Goal: Connect with others: Connect with others

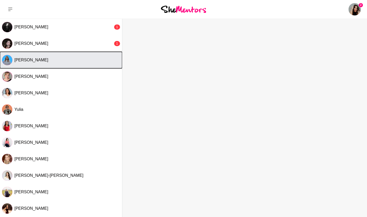
click at [42, 62] on div "[PERSON_NAME]" at bounding box center [67, 59] width 106 height 5
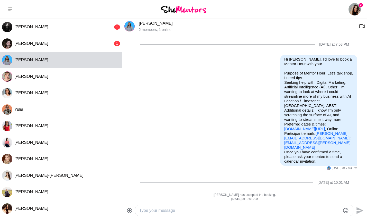
scroll to position [24, 0]
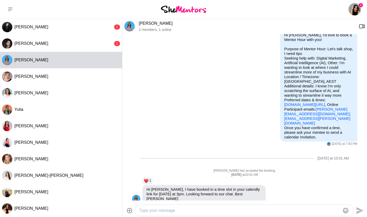
click at [145, 24] on link "[PERSON_NAME]" at bounding box center [156, 23] width 34 height 4
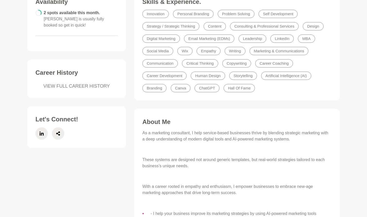
scroll to position [151, 0]
click at [42, 130] on icon at bounding box center [42, 132] width 4 height 4
click at [82, 82] on link "VIEW FULL CAREER HISTORY" at bounding box center [76, 85] width 82 height 7
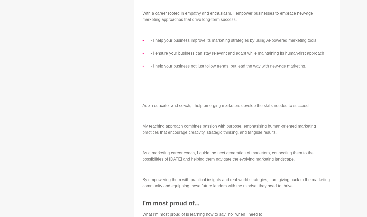
scroll to position [0, 0]
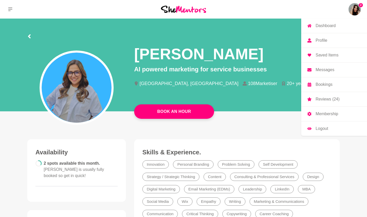
click at [357, 13] on img at bounding box center [355, 9] width 12 height 12
